Goal: Task Accomplishment & Management: Complete application form

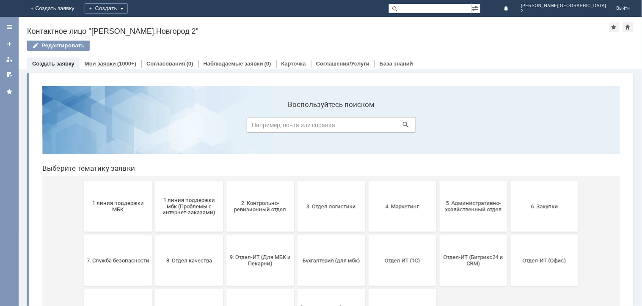
click at [126, 62] on div "(1000+)" at bounding box center [126, 63] width 19 height 6
click at [129, 205] on span "1 линия поддержки МБК" at bounding box center [117, 206] width 63 height 13
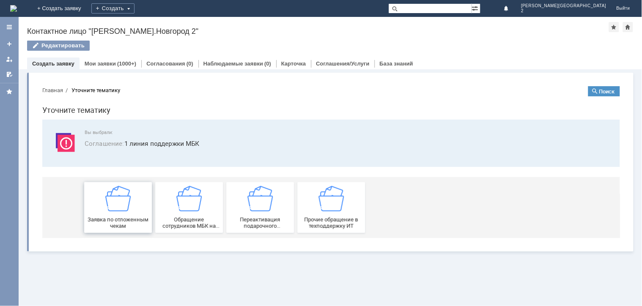
click at [129, 203] on img at bounding box center [117, 198] width 25 height 25
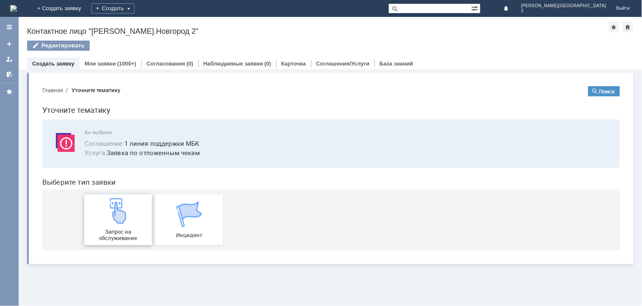
click at [135, 229] on span "Запрос на обслуживание" at bounding box center [117, 234] width 63 height 13
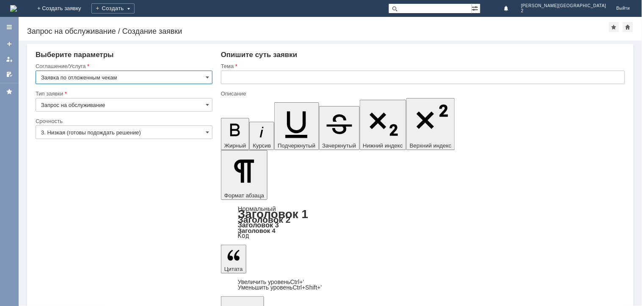
click at [230, 77] on input "text" at bounding box center [423, 78] width 404 height 14
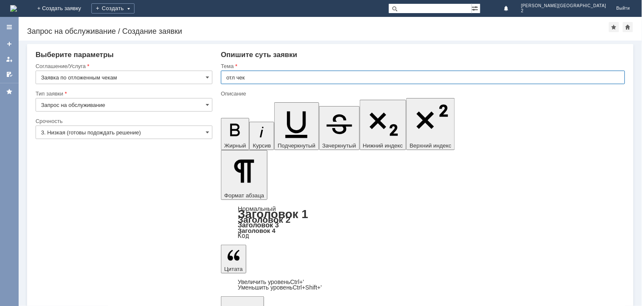
type input "отл чек"
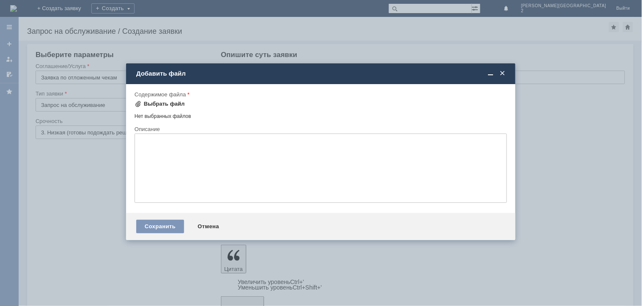
click at [166, 102] on div "Выбрать файл" at bounding box center [164, 104] width 41 height 7
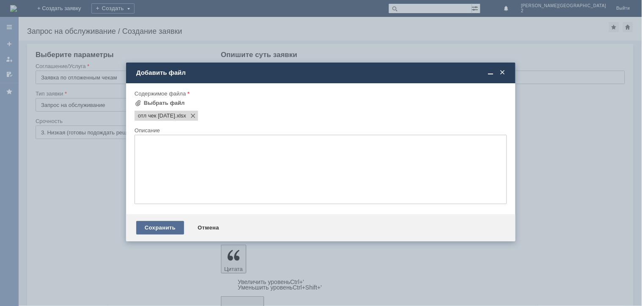
click at [162, 225] on div "Сохранить" at bounding box center [160, 228] width 48 height 14
